Goal: Task Accomplishment & Management: Use online tool/utility

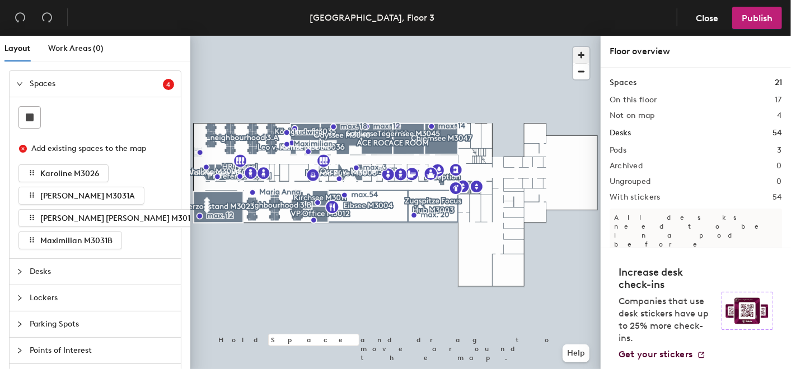
click at [583, 55] on span "button" at bounding box center [581, 55] width 16 height 16
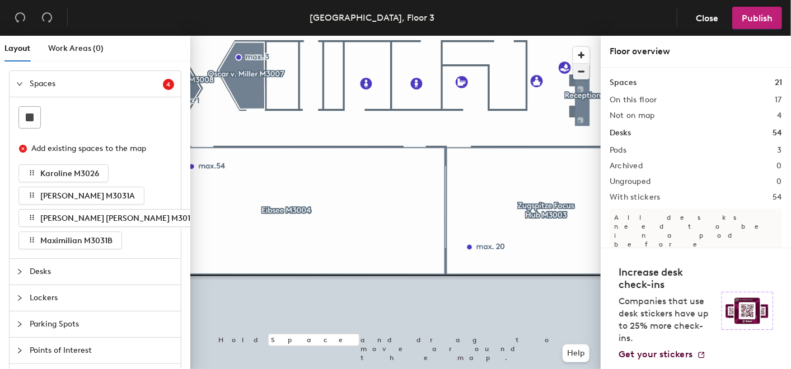
click at [584, 75] on span "button" at bounding box center [581, 72] width 16 height 16
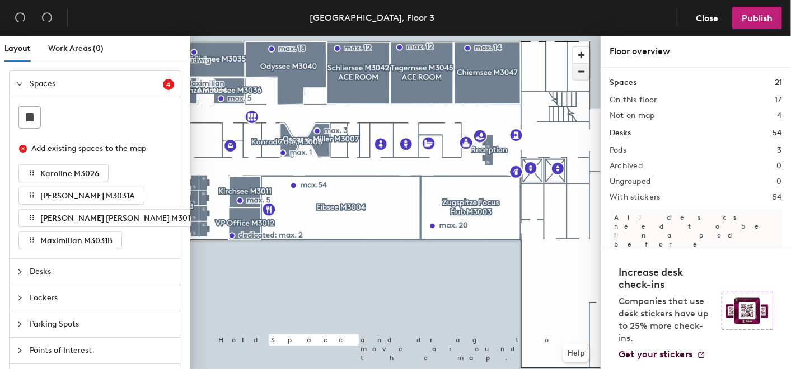
click at [580, 73] on span "button" at bounding box center [581, 72] width 16 height 16
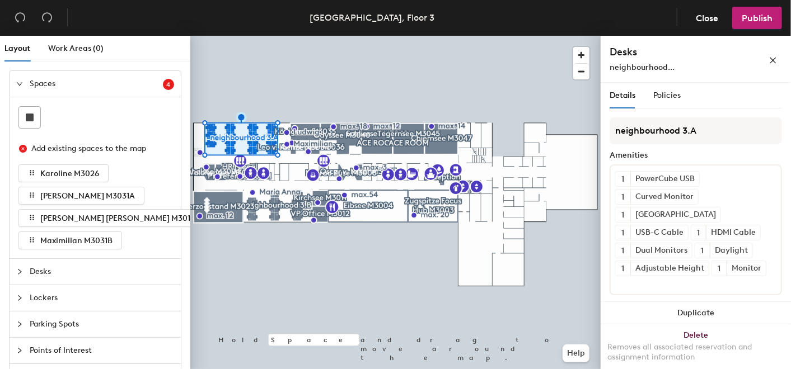
click at [44, 267] on span "Desks" at bounding box center [102, 272] width 144 height 26
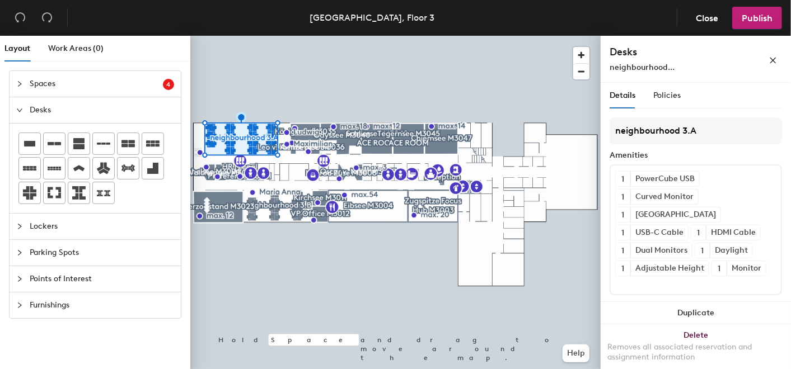
click at [35, 224] on span "Lockers" at bounding box center [102, 227] width 144 height 26
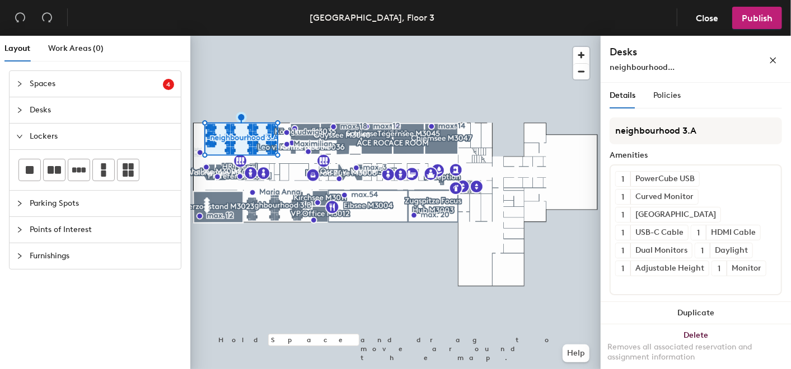
click at [19, 84] on icon "collapsed" at bounding box center [19, 84] width 7 height 7
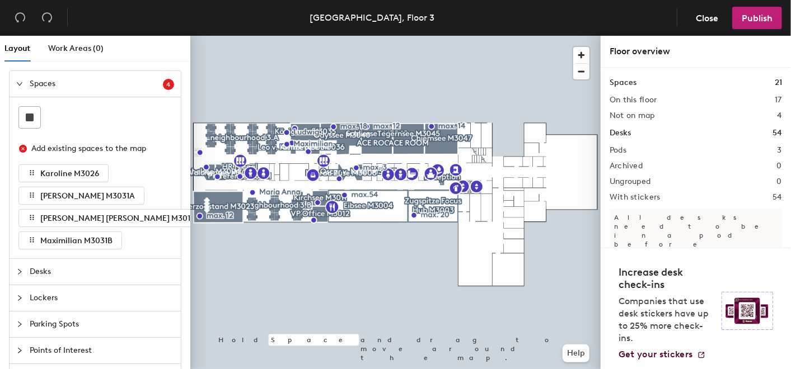
click at [36, 271] on span "Desks" at bounding box center [102, 272] width 144 height 26
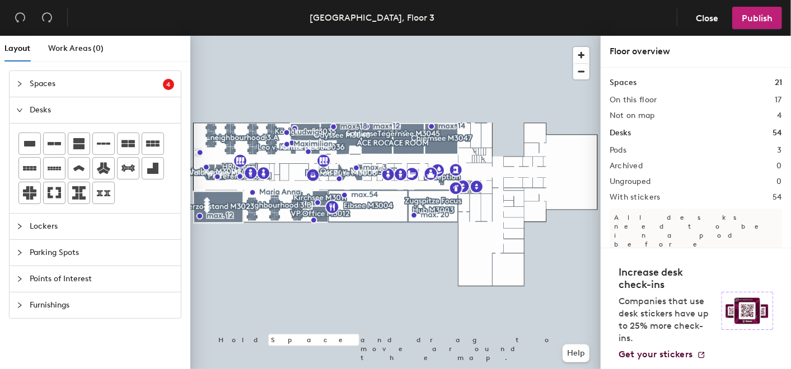
click at [20, 109] on icon "expanded" at bounding box center [19, 110] width 7 height 7
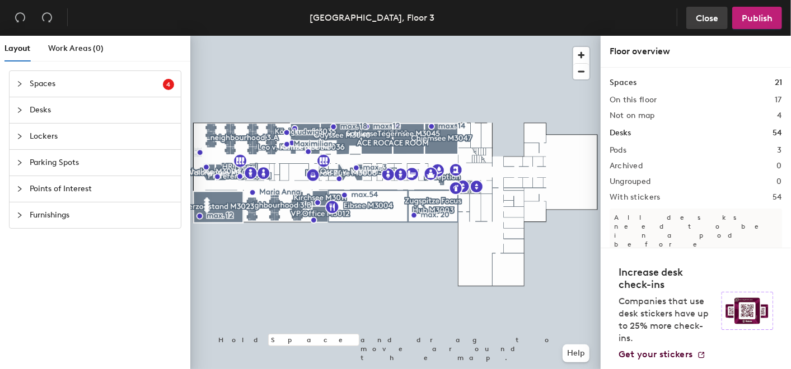
click at [693, 18] on button "Close" at bounding box center [706, 18] width 41 height 22
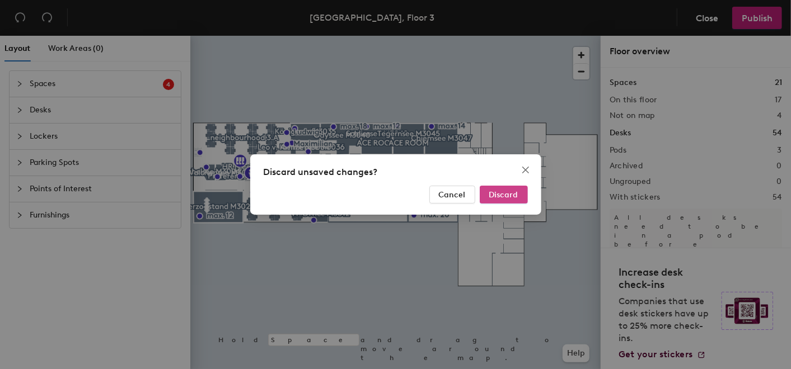
click at [505, 191] on span "Discard" at bounding box center [503, 195] width 29 height 10
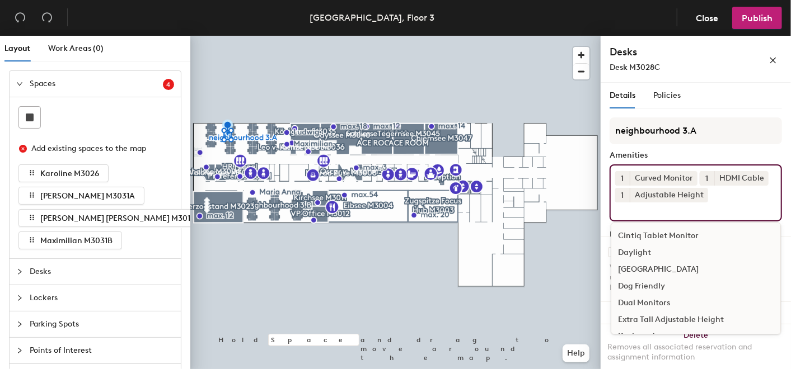
click at [717, 191] on div "1 Curved Monitor 1 HDMI Cable 1 Adjustable Height Cintiq Tablet Monitor Dayligh…" at bounding box center [695, 192] width 172 height 57
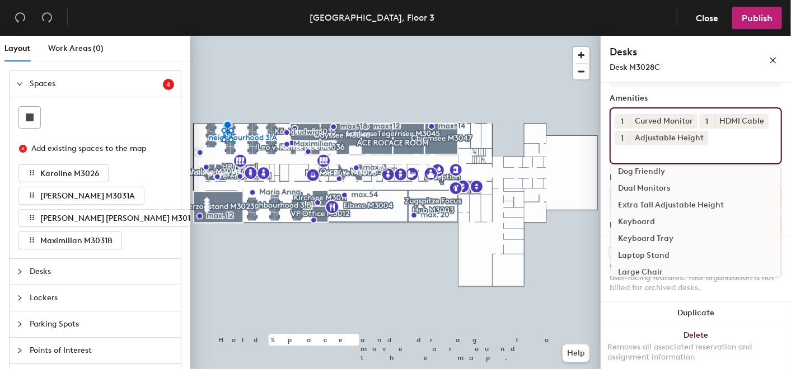
scroll to position [57, 0]
click at [645, 231] on div "Keyboard" at bounding box center [695, 222] width 169 height 17
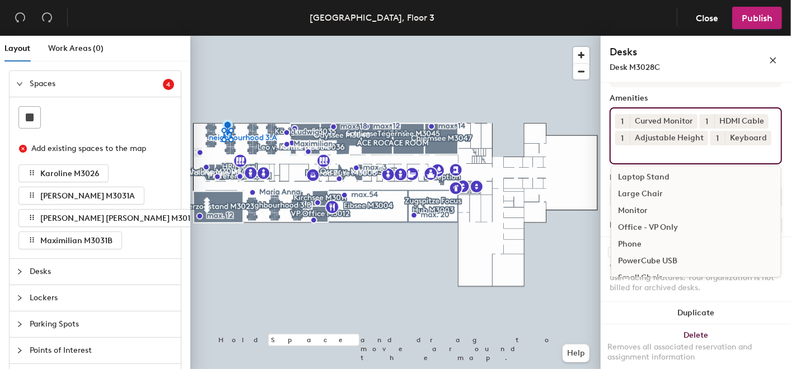
scroll to position [149, 0]
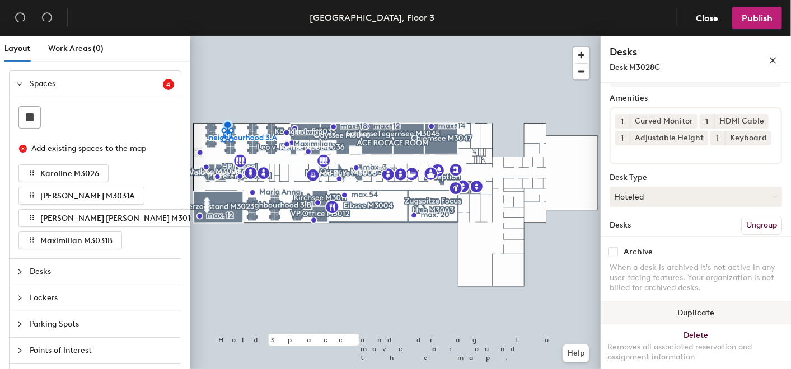
click at [780, 317] on button "Duplicate" at bounding box center [695, 313] width 190 height 22
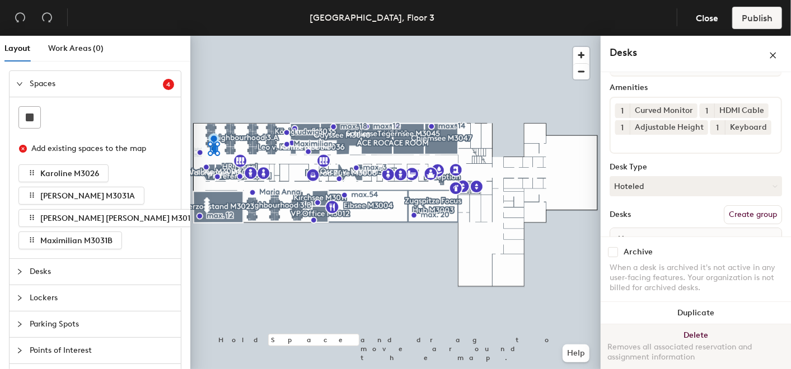
click at [697, 336] on button "Delete Removes all associated reservation and assignment information" at bounding box center [695, 348] width 190 height 49
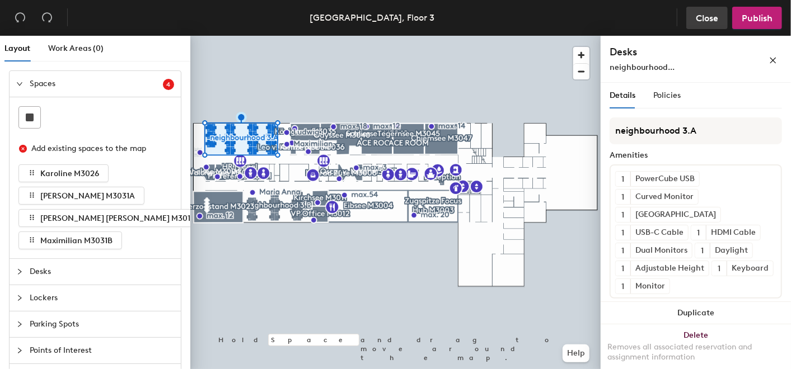
click at [712, 17] on span "Close" at bounding box center [706, 18] width 22 height 11
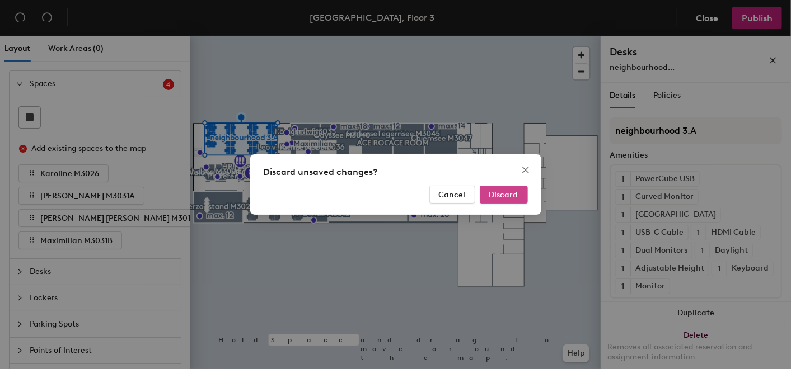
click at [513, 189] on button "Discard" at bounding box center [503, 195] width 48 height 18
